Goal: Information Seeking & Learning: Learn about a topic

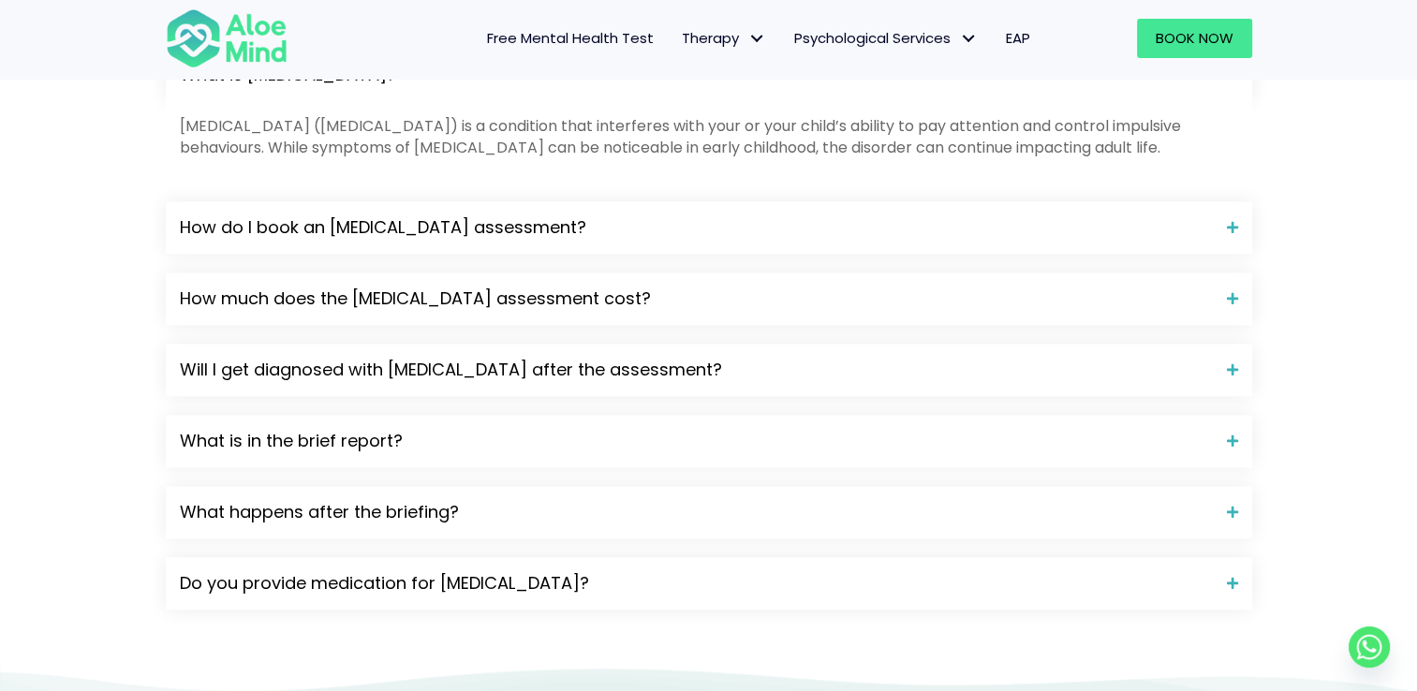
scroll to position [2027, 0]
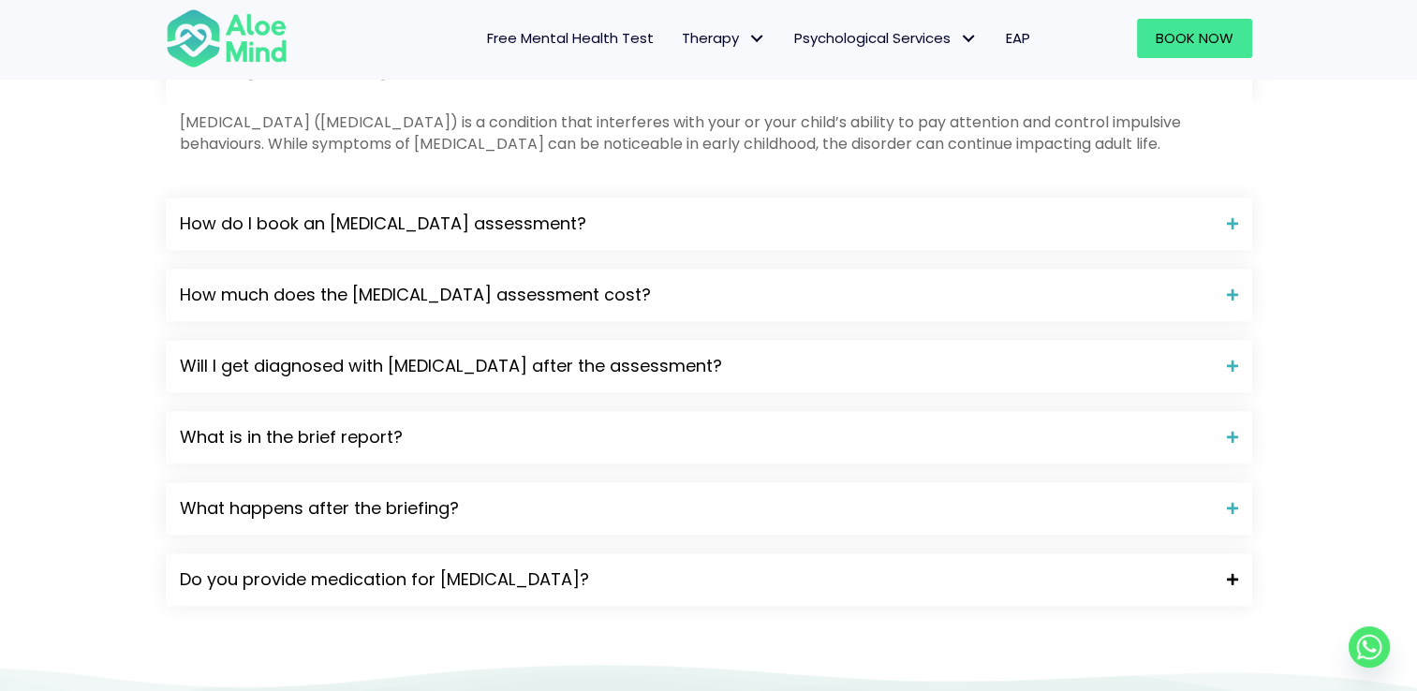
click at [599, 568] on span "Do you provide medication for [MEDICAL_DATA]?" at bounding box center [696, 580] width 1033 height 24
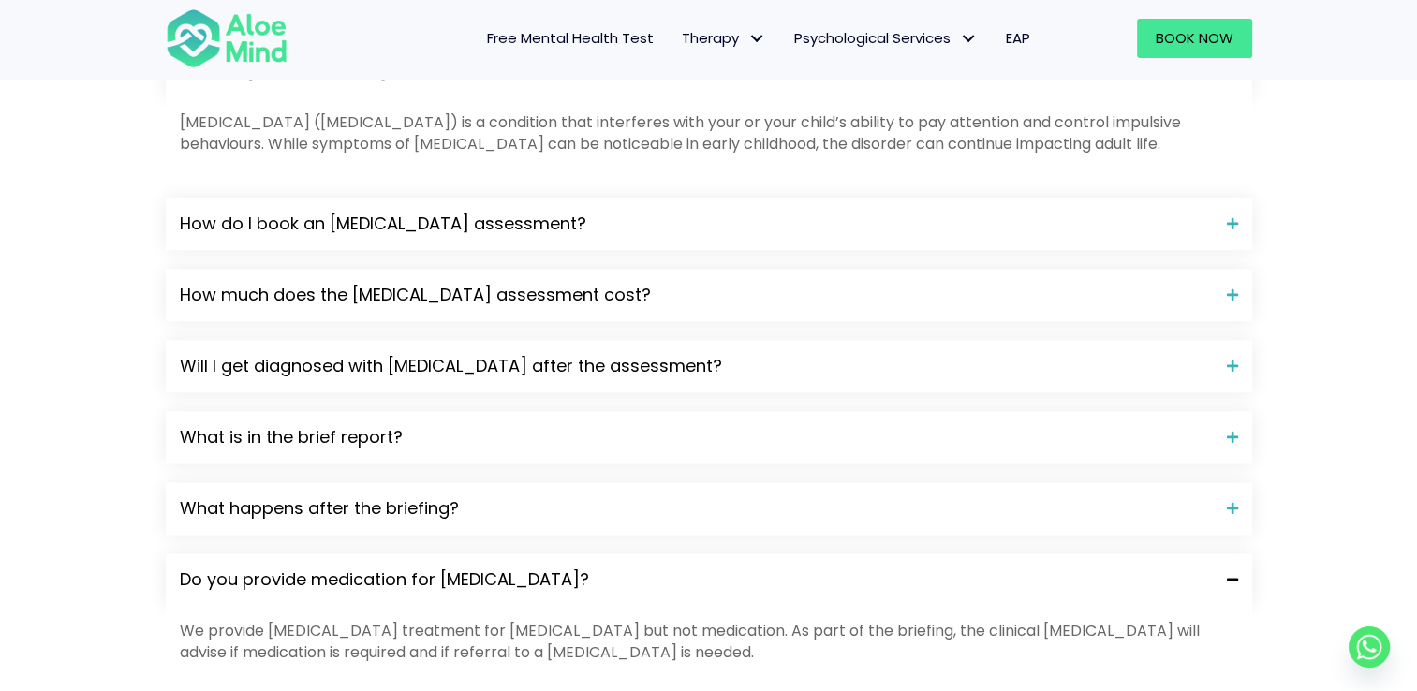
click at [582, 568] on span "Do you provide medication for [MEDICAL_DATA]?" at bounding box center [696, 580] width 1033 height 24
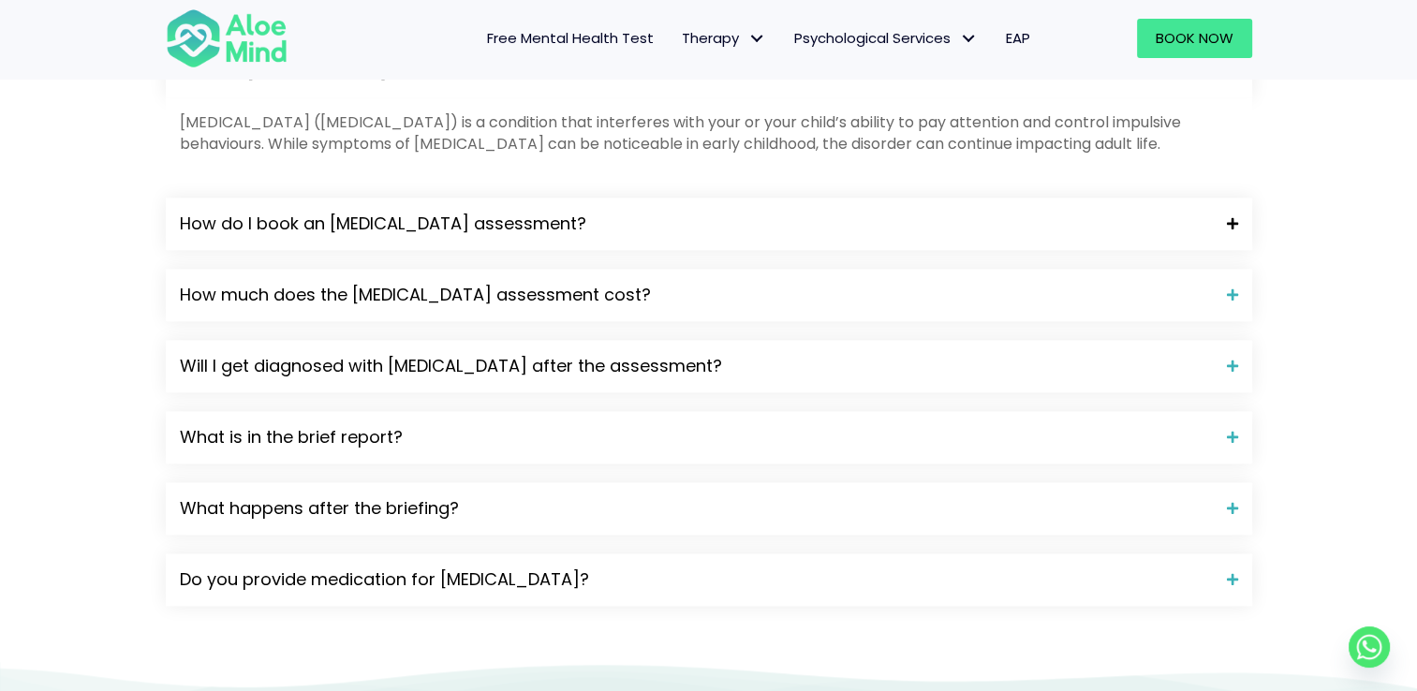
click at [565, 198] on div "How do I book an [MEDICAL_DATA] assessment?" at bounding box center [709, 224] width 1087 height 52
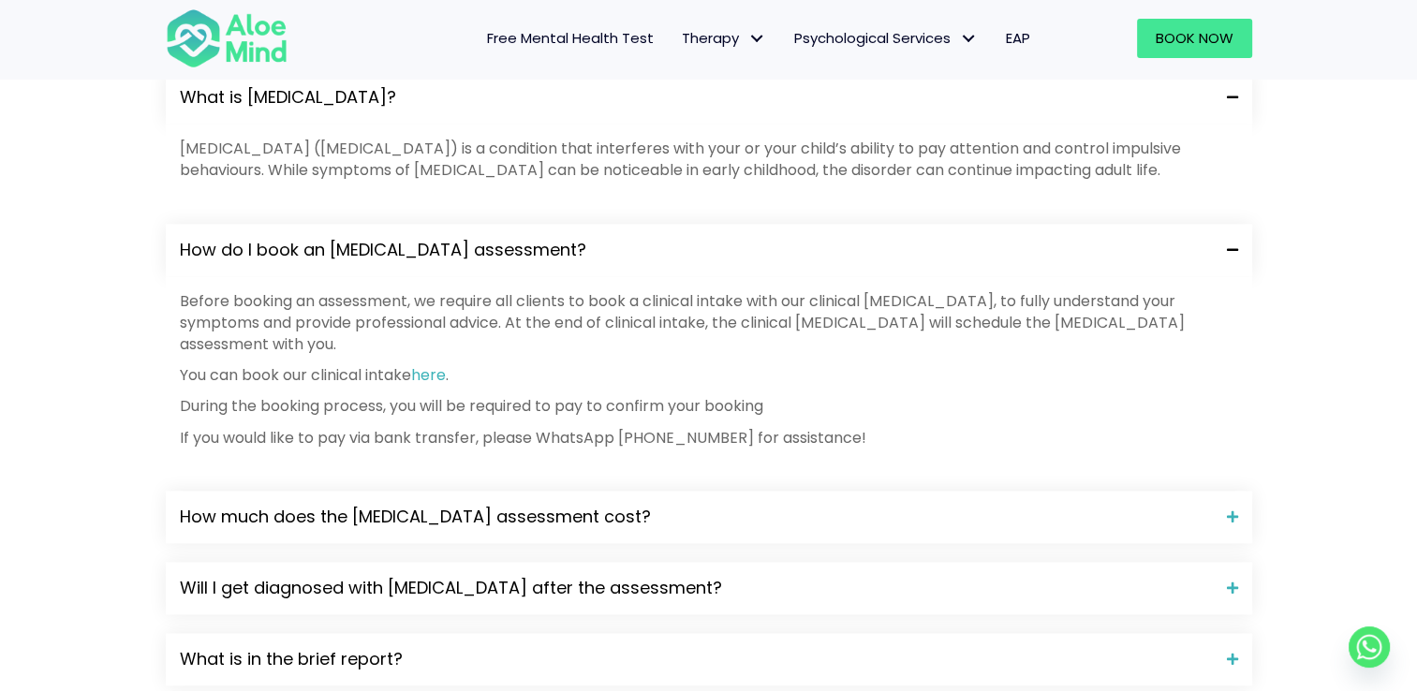
scroll to position [2001, 0]
click at [550, 238] on span "How do I book an [MEDICAL_DATA] assessment?" at bounding box center [696, 250] width 1033 height 24
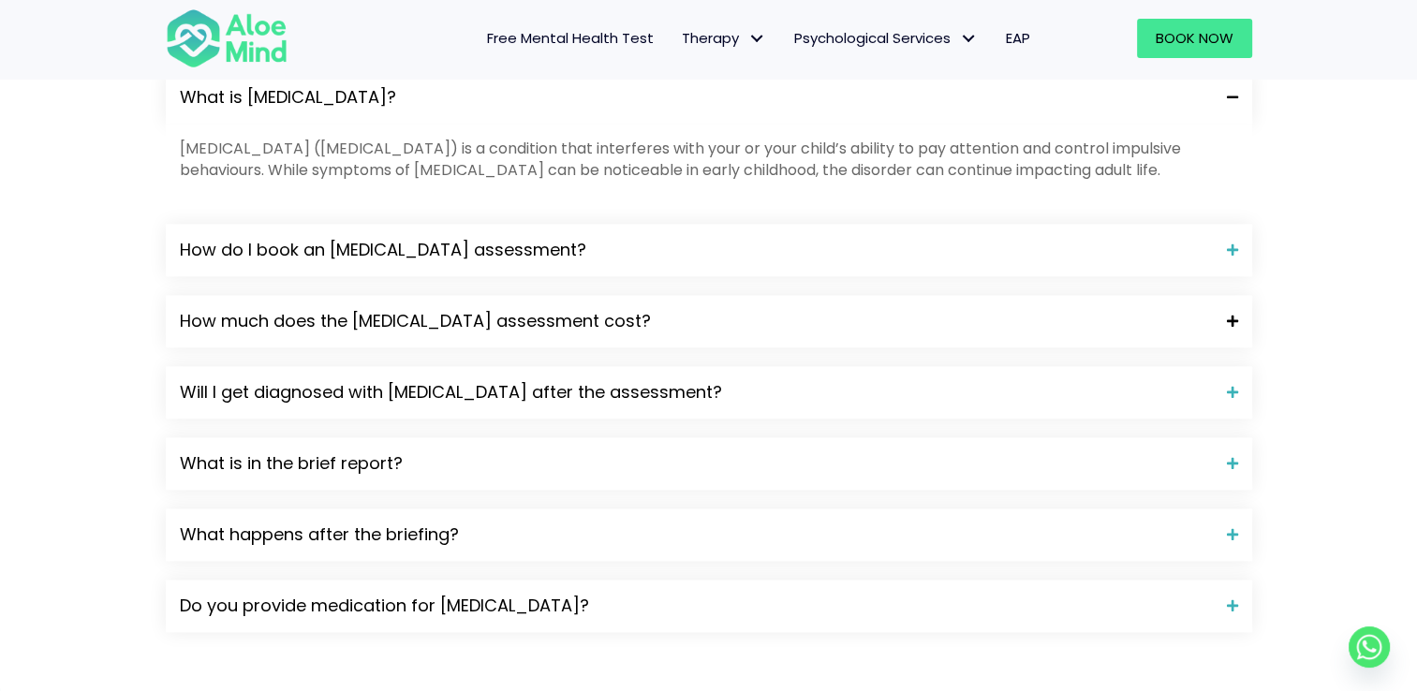
click at [497, 309] on span "How much does the [MEDICAL_DATA] assessment cost?" at bounding box center [696, 321] width 1033 height 24
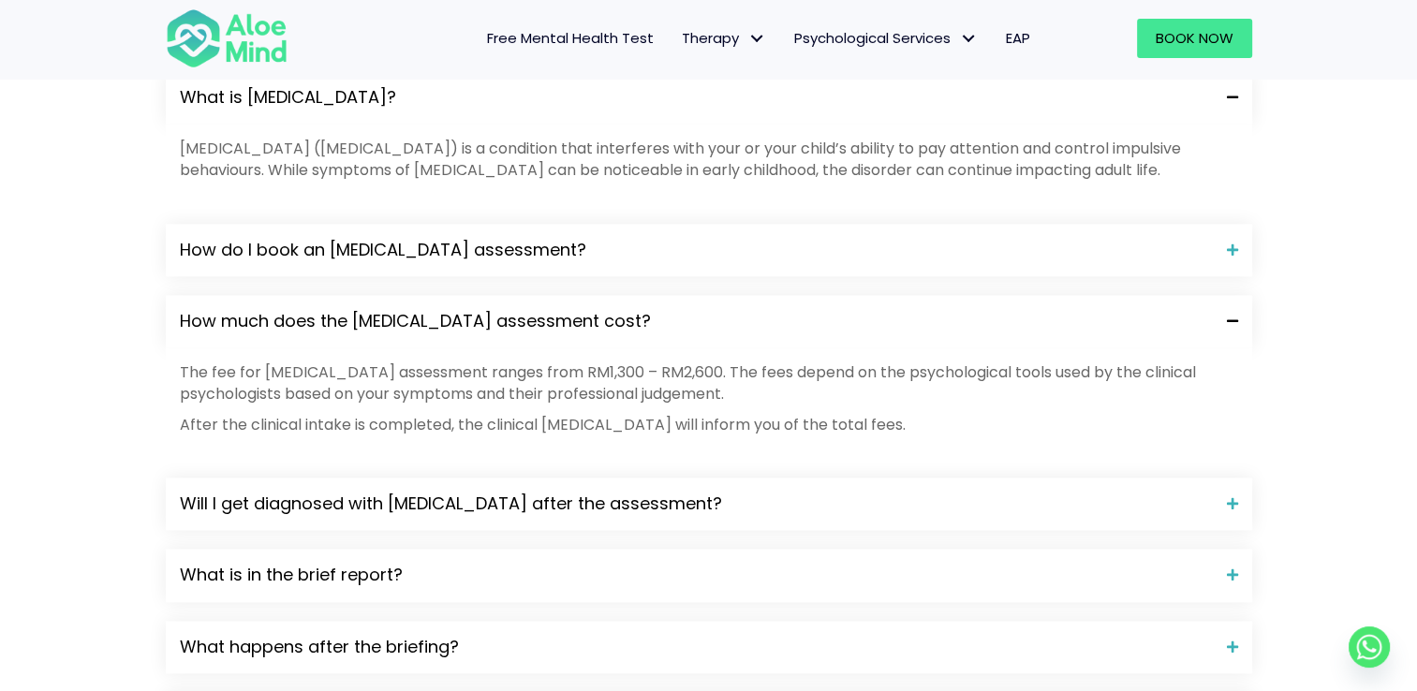
click at [497, 309] on span "How much does the [MEDICAL_DATA] assessment cost?" at bounding box center [696, 321] width 1033 height 24
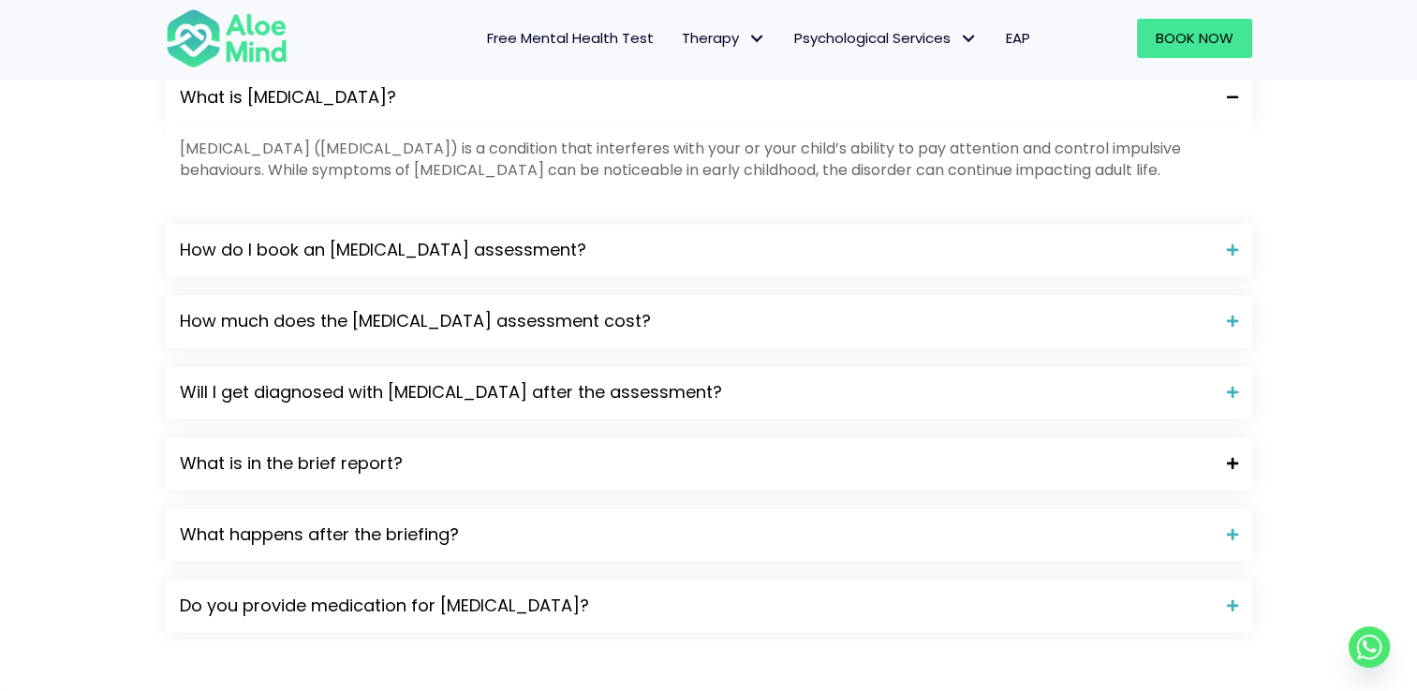
click at [414, 438] on div "What is in the brief report?" at bounding box center [709, 464] width 1087 height 52
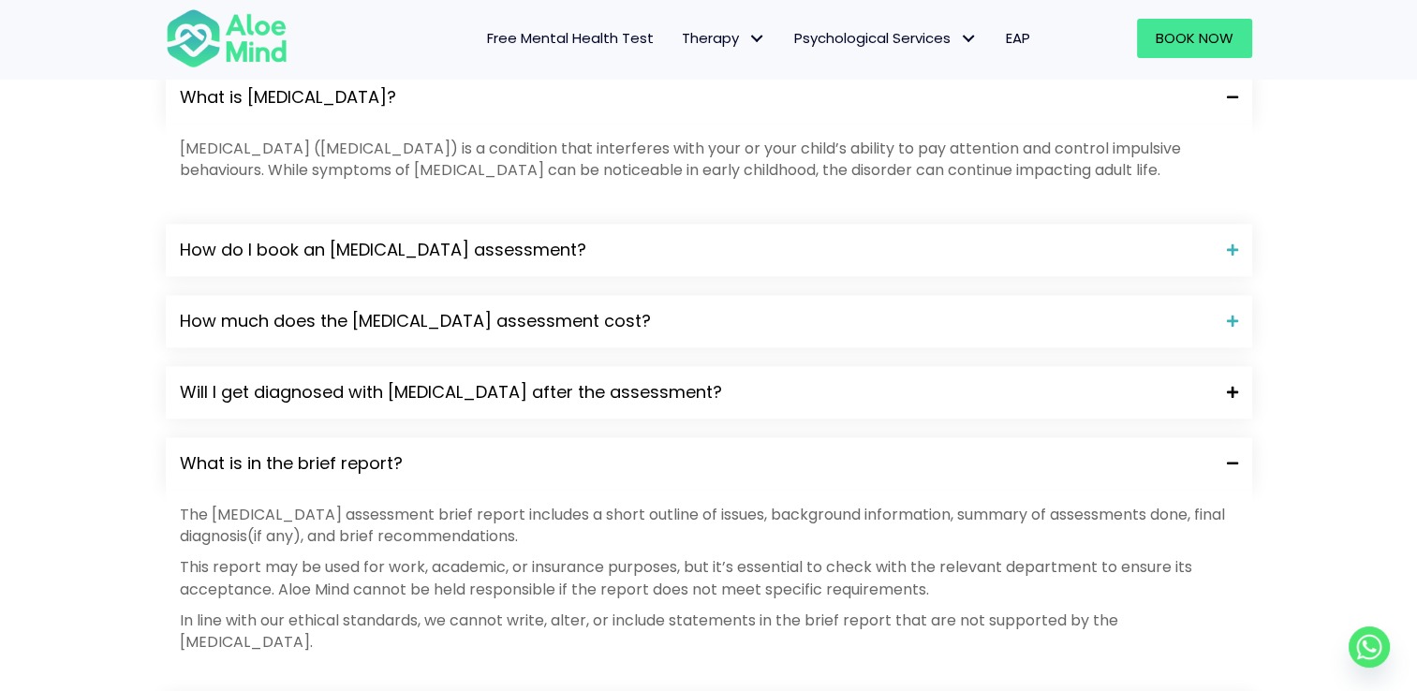
click at [411, 380] on span "Will I get diagnosed with [MEDICAL_DATA] after the assessment?" at bounding box center [696, 392] width 1033 height 24
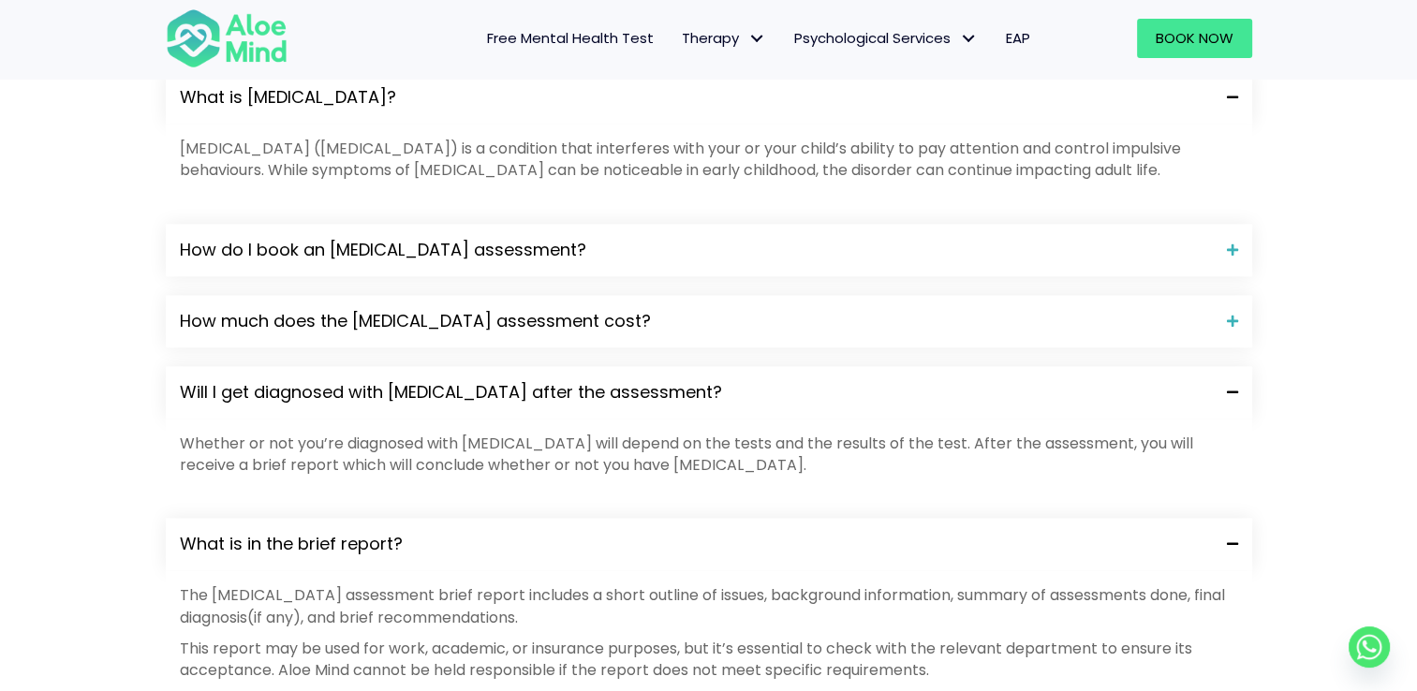
click at [411, 380] on span "Will I get diagnosed with [MEDICAL_DATA] after the assessment?" at bounding box center [696, 392] width 1033 height 24
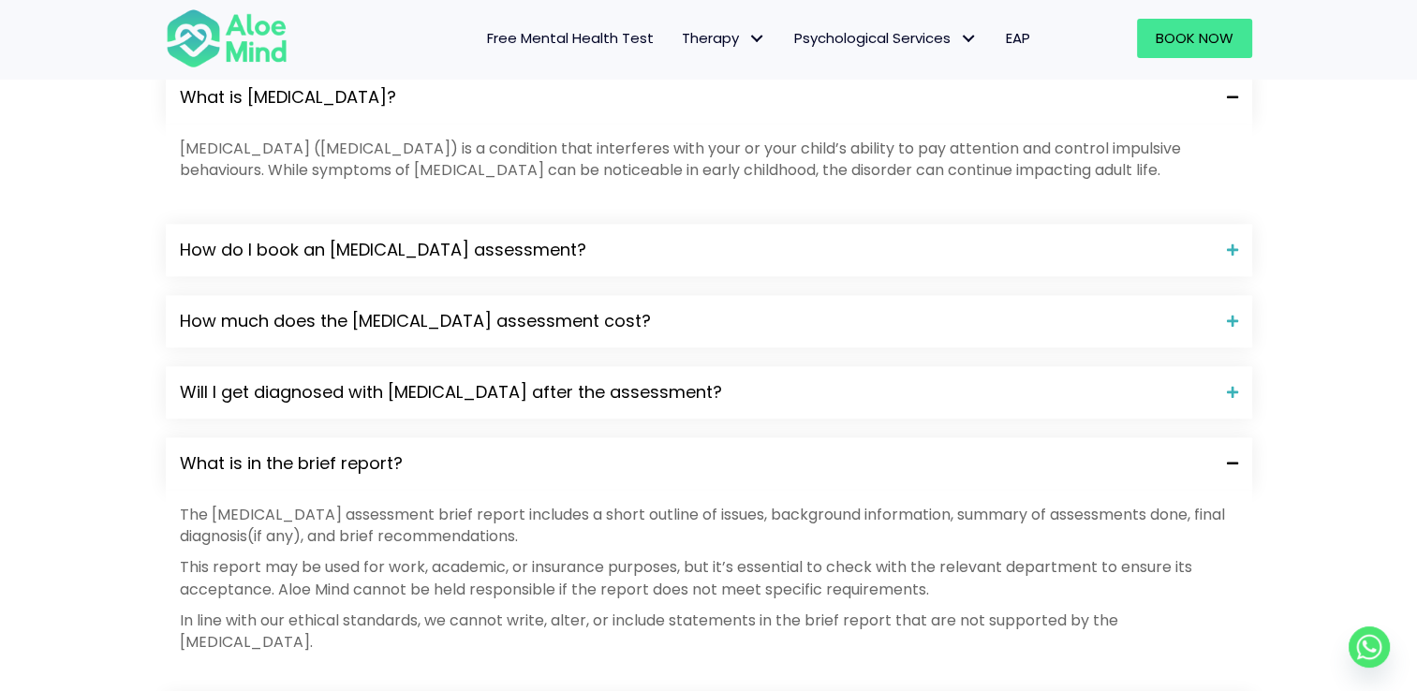
click at [393, 452] on span "What is in the brief report?" at bounding box center [696, 464] width 1033 height 24
